Goal: Task Accomplishment & Management: Use online tool/utility

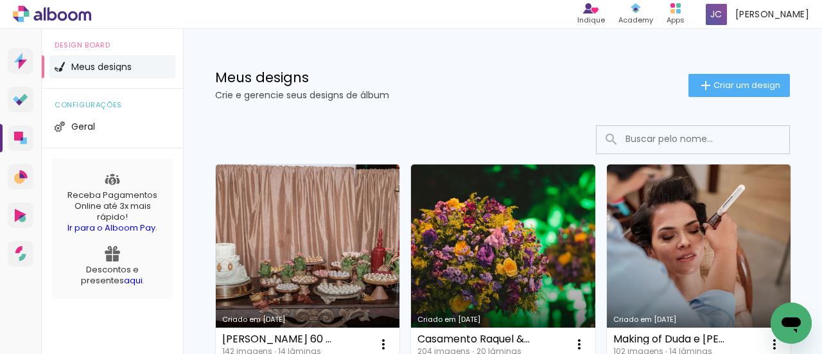
click at [505, 227] on link "Criado em [DATE]" at bounding box center [503, 262] width 184 height 197
